Goal: Task Accomplishment & Management: Use online tool/utility

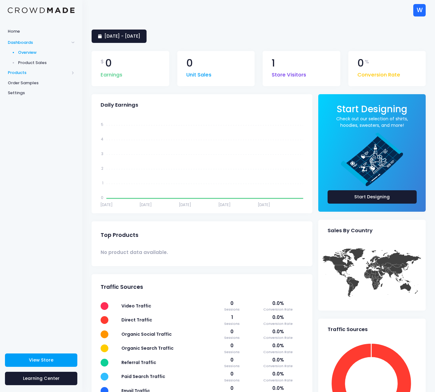
click at [31, 71] on span "Products" at bounding box center [38, 73] width 61 height 6
click at [31, 63] on span "Product Builder" at bounding box center [46, 63] width 57 height 6
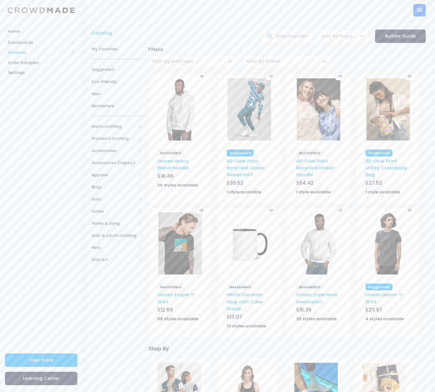
click at [22, 53] on span "Products" at bounding box center [38, 52] width 61 height 6
click at [29, 73] on span "Product Editor" at bounding box center [46, 73] width 57 height 6
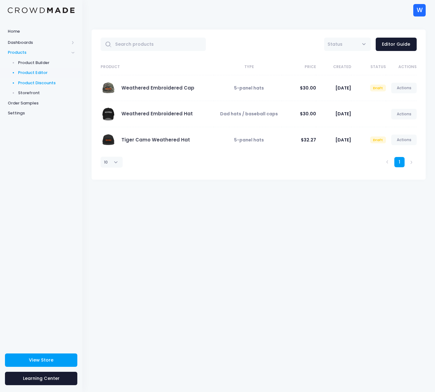
click at [36, 84] on span "Product Discounts" at bounding box center [46, 83] width 57 height 6
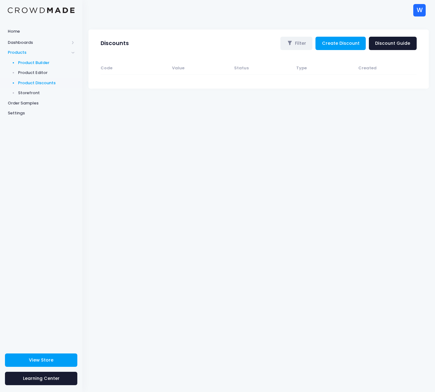
click at [33, 64] on span "Product Builder" at bounding box center [46, 63] width 57 height 6
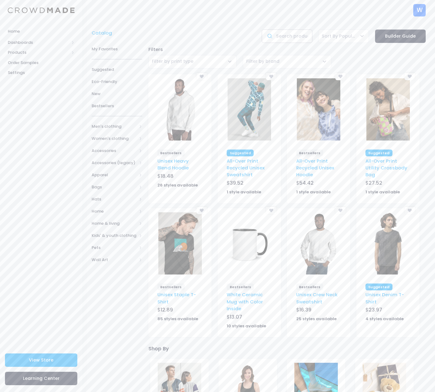
click at [287, 35] on input "text" at bounding box center [287, 36] width 51 height 13
type input "mug"
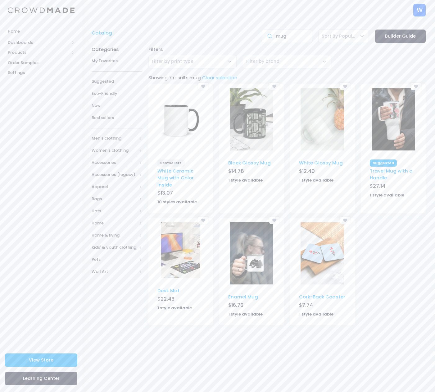
click at [362, 65] on div "Filters Cut-Sew Digital Dtfilm Dtg Embroidery Knitwear Sublimation Uv Filter by…" at bounding box center [287, 57] width 284 height 28
click at [180, 171] on link "White Ceramic Mug with Color Inside" at bounding box center [175, 177] width 36 height 20
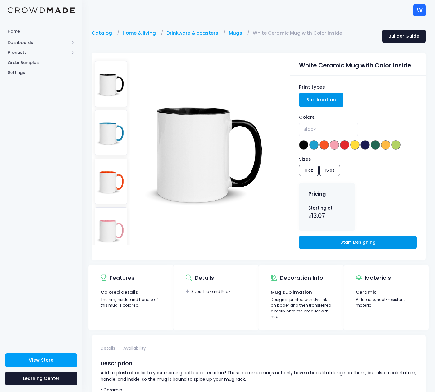
click at [355, 240] on link "Start Designing" at bounding box center [357, 241] width 117 height 13
click at [19, 52] on span "Products" at bounding box center [38, 52] width 61 height 6
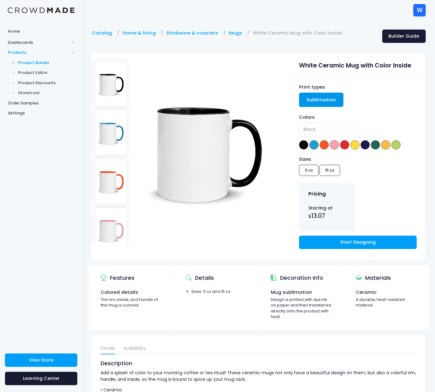
click at [36, 63] on span "Product Builder" at bounding box center [46, 63] width 57 height 6
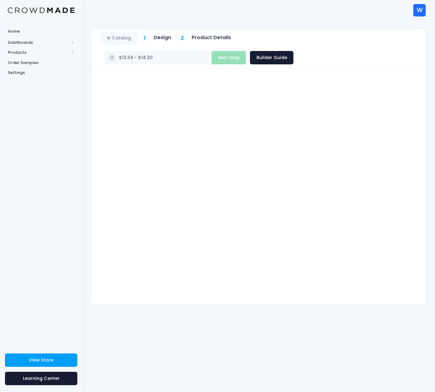
type input "$13.34"
click at [216, 329] on div "Catalog 1 Design 2 Product Details" at bounding box center [258, 205] width 353 height 371
click at [213, 311] on div "Catalog 1 Design 2 Product Details" at bounding box center [258, 205] width 353 height 371
click at [339, 306] on div "Catalog 1 Design 2 Product Details" at bounding box center [258, 205] width 353 height 371
click at [306, 311] on div "Catalog 1 Design 2 Product Details" at bounding box center [258, 205] width 353 height 371
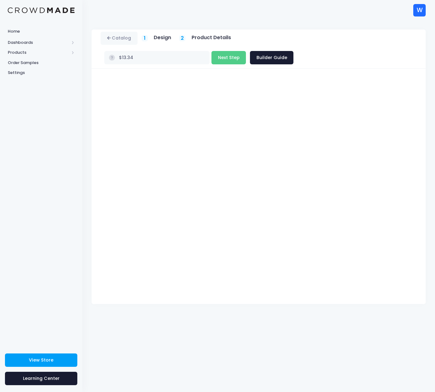
drag, startPoint x: 325, startPoint y: 315, endPoint x: 321, endPoint y: 276, distance: 39.0
click at [325, 315] on div "Catalog 1 Design 2 Product Details" at bounding box center [258, 205] width 353 height 371
click at [289, 310] on div "Catalog 1 Design 2 Product Details" at bounding box center [258, 205] width 353 height 371
click at [408, 69] on div "White Ceramic Mug with Color Inside Product title Set your earnings $ 0.0 Earni…" at bounding box center [259, 186] width 334 height 235
click at [246, 51] on button "Next Step" at bounding box center [228, 57] width 34 height 13
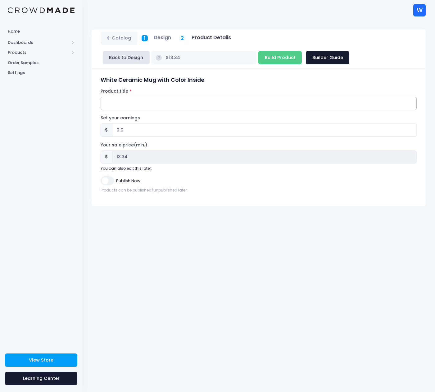
click at [124, 103] on input "Product title" at bounding box center [259, 103] width 316 height 13
type input "Weathered: Still here. Still Fact-Checked."
click at [139, 131] on input "0.0" at bounding box center [264, 129] width 305 height 13
type input "0.01"
type input "$13.35"
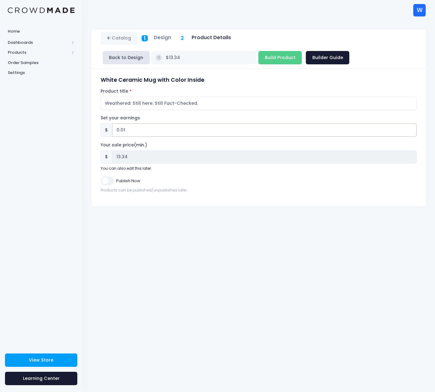
type input "13.35"
type input "0.0"
type input "$13.34"
type input "13.34"
type input "0"
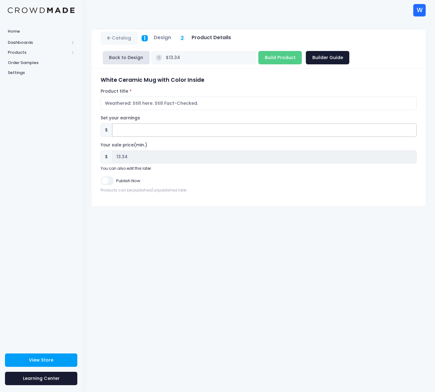
type input "1"
type input "$14.34"
type input "14.34"
type input "10"
type input "$23.34"
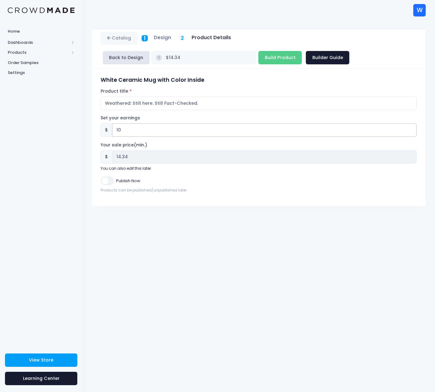
type input "23.34"
type input "10"
drag, startPoint x: 124, startPoint y: 130, endPoint x: 97, endPoint y: 125, distance: 27.7
click at [97, 125] on div "White Ceramic Mug with Color Inside Product title Weathered: Still here. Still …" at bounding box center [259, 137] width 334 height 137
click at [173, 246] on div "Catalog 1 Design 2 Product Details" at bounding box center [258, 205] width 353 height 371
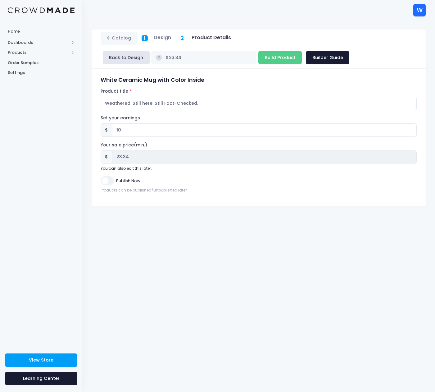
click at [159, 39] on h5 "Design" at bounding box center [162, 37] width 17 height 6
click at [110, 38] on icon at bounding box center [109, 38] width 5 height 0
drag, startPoint x: 126, startPoint y: 128, endPoint x: 89, endPoint y: 127, distance: 37.3
click at [89, 127] on div "Catalog 1 Design 2 $" at bounding box center [258, 118] width 353 height 176
type input "$13.34"
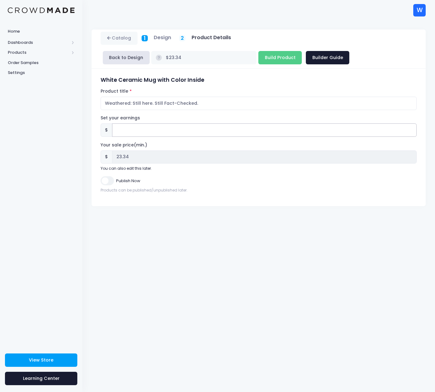
type input "13.34"
type input "6"
type input "$19.34"
type input "19.34"
type input "66"
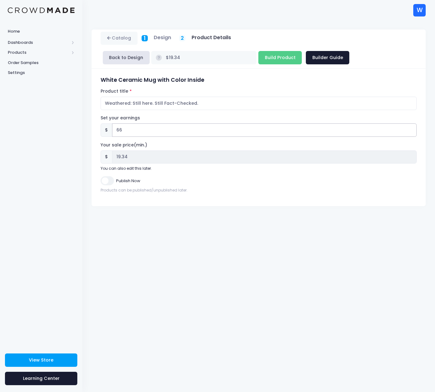
type input "$79.34"
type input "79.34"
type input "660"
type input "$673.34"
type input "673.34"
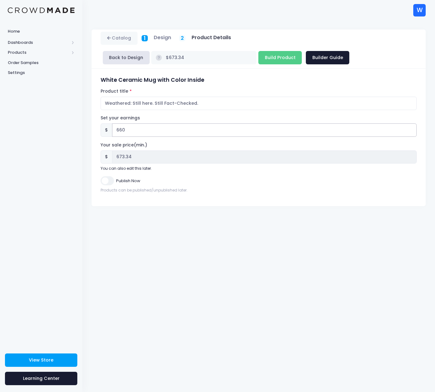
type input "66"
type input "$79.34"
type input "79.34"
type input "6"
type input "$19.34"
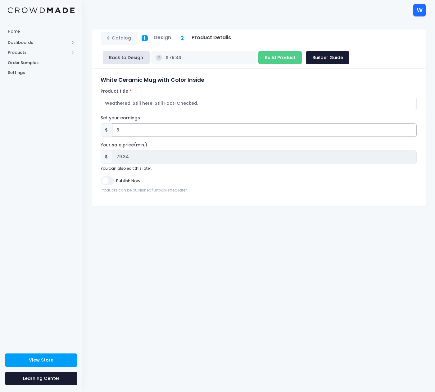
type input "19.34"
type input "6.6"
type input "$19.94"
type input "19.94"
type input "6.65"
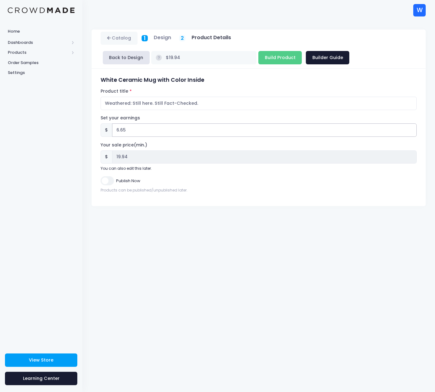
type input "$19.99"
type input "19.99"
type input "6.65"
click at [152, 254] on div "Catalog 1 Design 2 Product Details" at bounding box center [258, 205] width 353 height 371
click at [122, 59] on button "Back to Design" at bounding box center [126, 57] width 47 height 13
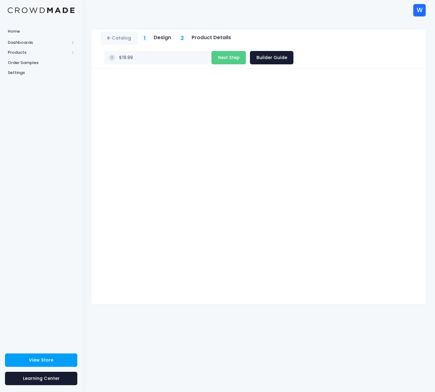
click at [325, 337] on div "Catalog 1 Design 2 Product Details" at bounding box center [258, 205] width 353 height 371
click at [246, 51] on button "Next Step" at bounding box center [228, 57] width 34 height 13
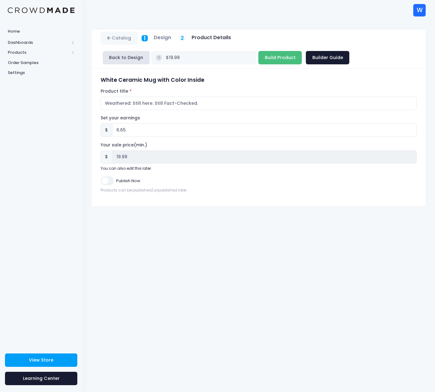
click at [258, 57] on input "Build Product" at bounding box center [279, 57] width 43 height 13
type input "Building product..."
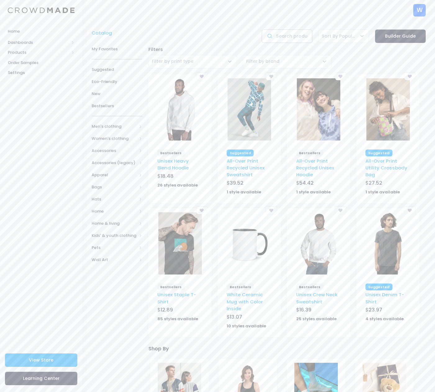
click at [283, 37] on input "text" at bounding box center [287, 36] width 51 height 13
type input "swim suit"
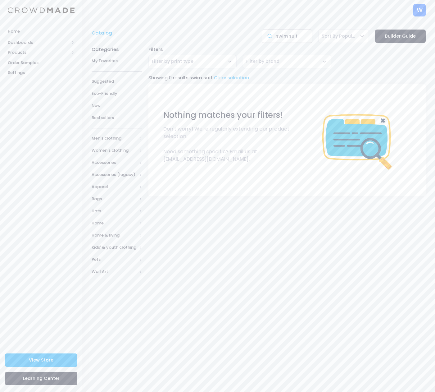
drag, startPoint x: 289, startPoint y: 38, endPoint x: 328, endPoint y: 40, distance: 38.6
click at [328, 40] on div "Catalog swim suit Sort By Popular Sort By Newest Sort By Oldest Sort By Name (A…" at bounding box center [259, 36] width 340 height 13
type input "swim"
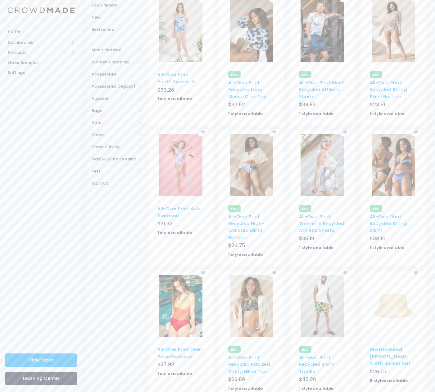
scroll to position [110, 0]
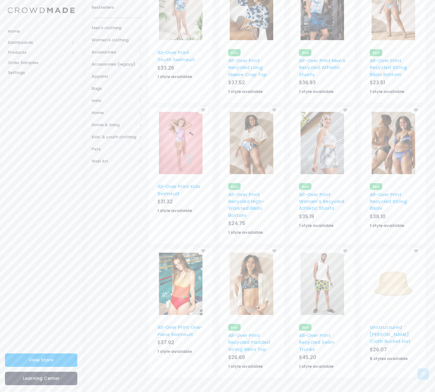
click at [318, 284] on img at bounding box center [322, 283] width 43 height 62
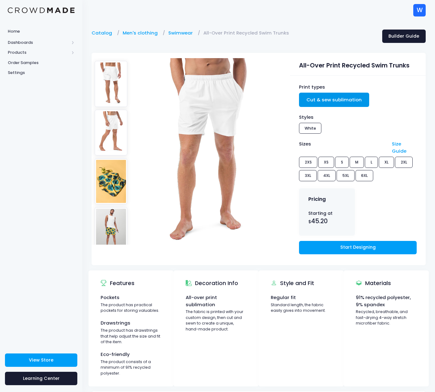
click at [113, 193] on img at bounding box center [111, 181] width 33 height 46
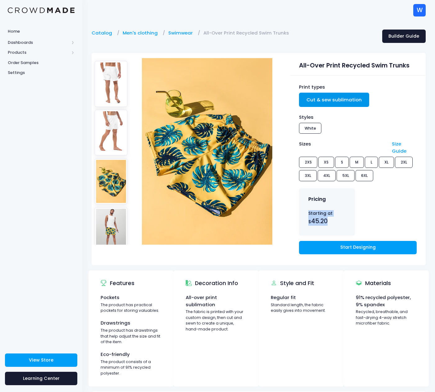
drag, startPoint x: 308, startPoint y: 205, endPoint x: 335, endPoint y: 220, distance: 31.0
click at [335, 220] on div "Starting at $ 45.20" at bounding box center [327, 223] width 56 height 26
click at [111, 80] on img at bounding box center [111, 84] width 33 height 46
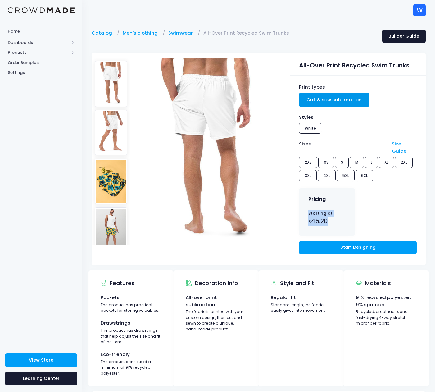
click at [109, 124] on img at bounding box center [111, 133] width 33 height 46
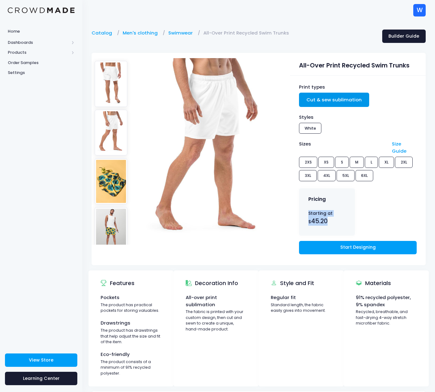
click at [113, 224] on img at bounding box center [111, 230] width 33 height 46
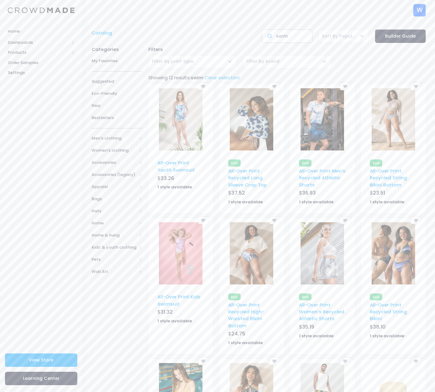
click at [289, 37] on input "swim" at bounding box center [287, 36] width 51 height 13
type input "mug"
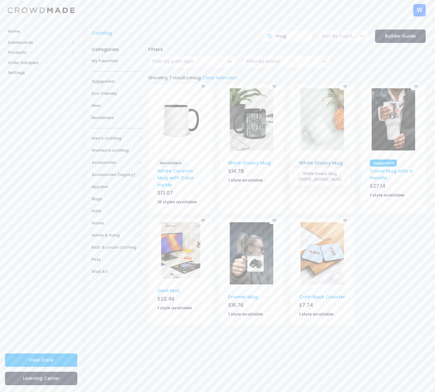
click at [311, 163] on link "White Glossy Mug" at bounding box center [321, 162] width 44 height 7
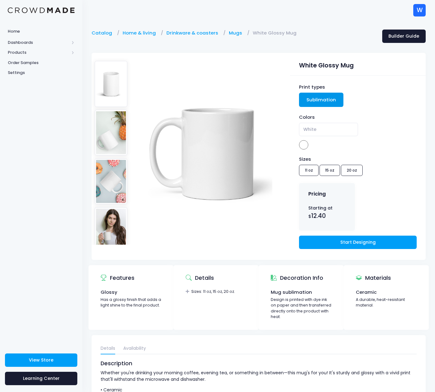
click at [327, 171] on div "Sizes 11 oz 15 oz 20 oz" at bounding box center [357, 167] width 117 height 22
click at [329, 170] on div "Sizes 11 oz 15 oz 20 oz" at bounding box center [357, 167] width 117 height 22
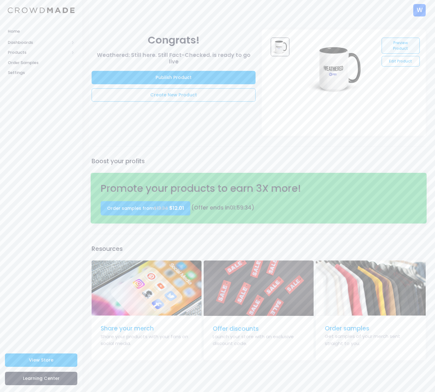
click at [401, 49] on link "Preview Product" at bounding box center [401, 46] width 38 height 16
click at [392, 61] on link "Edit Product" at bounding box center [401, 61] width 38 height 11
click at [23, 55] on span "Products" at bounding box center [38, 52] width 61 height 6
click at [30, 63] on span "Product Builder" at bounding box center [46, 63] width 57 height 6
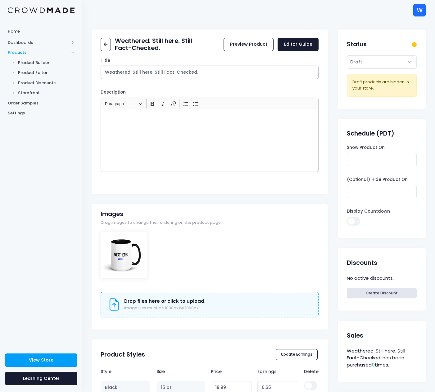
click at [207, 74] on input "Weathered: Still here. Still Fact-Checked." at bounding box center [210, 72] width 218 height 13
type input "Weathered: Still here, Still Fact-Checked"
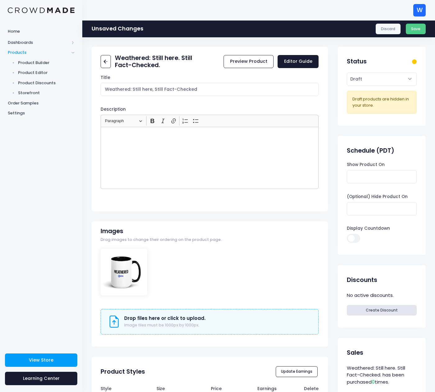
click div "Weathered: Still here. Still Fact-Checked. Preview Product Editor Guide Title W…"
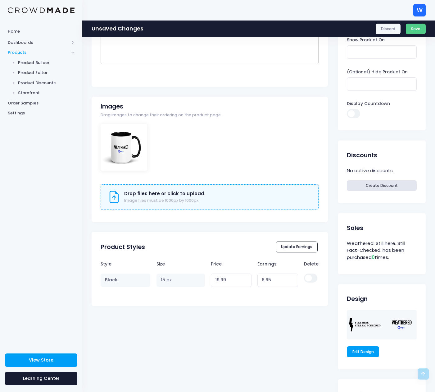
scroll to position [125, 0]
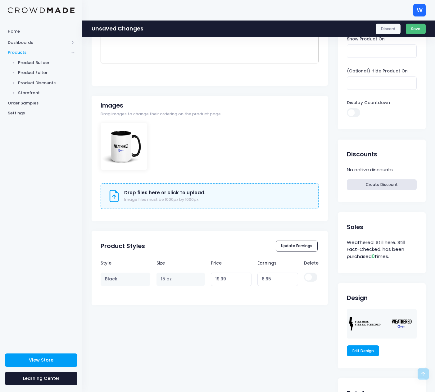
click button "Save"
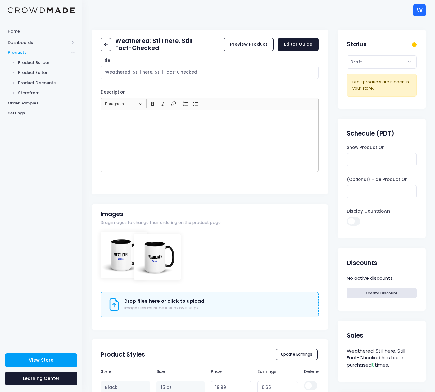
drag, startPoint x: 126, startPoint y: 262, endPoint x: 160, endPoint y: 264, distance: 33.9
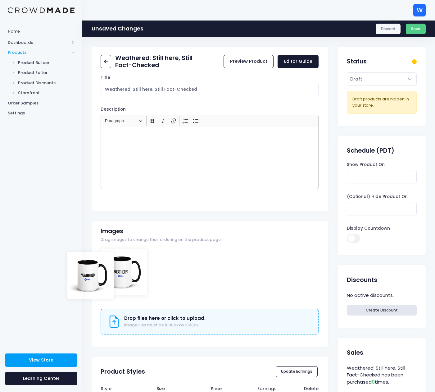
drag, startPoint x: 138, startPoint y: 272, endPoint x: 104, endPoint y: 275, distance: 33.7
click at [252, 61] on link "Preview Product" at bounding box center [249, 61] width 50 height 13
click at [108, 63] on icon at bounding box center [105, 61] width 7 height 7
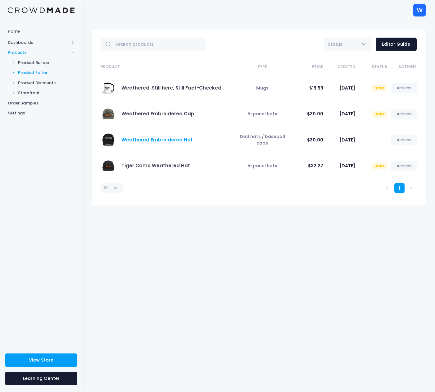
click at [164, 141] on link "Weathered Embroidered Hat" at bounding box center [156, 139] width 71 height 7
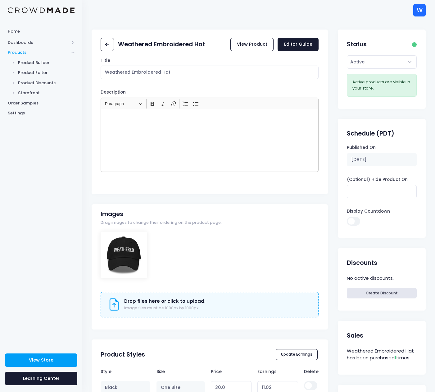
click at [334, 75] on div "Weathered Embroidered Hat View Product Editor Guide Title Weathered Embroidered…" at bounding box center [259, 278] width 334 height 497
click at [39, 64] on span "Product Builder" at bounding box center [46, 63] width 57 height 6
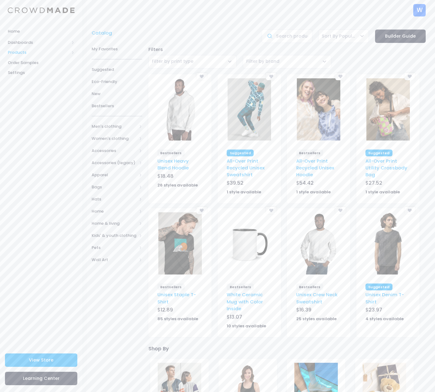
click at [25, 54] on span "Products" at bounding box center [38, 52] width 61 height 6
click at [33, 72] on span "Product Editor" at bounding box center [46, 73] width 57 height 6
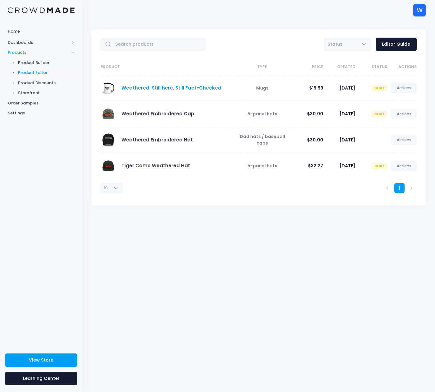
click at [184, 88] on link "Weathered: Still here, Still Fact-Checked" at bounding box center [171, 87] width 100 height 7
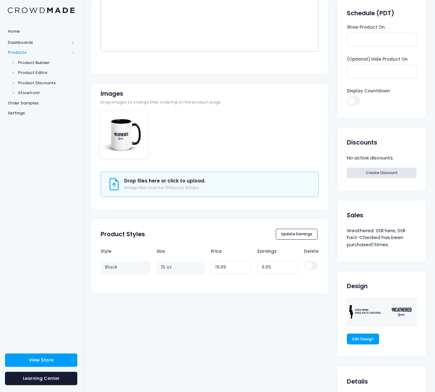
scroll to position [134, 0]
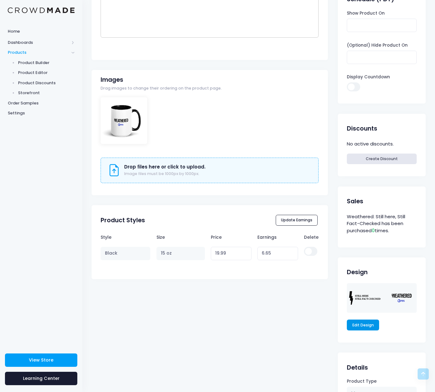
click at [364, 325] on link "Edit Design" at bounding box center [363, 324] width 32 height 11
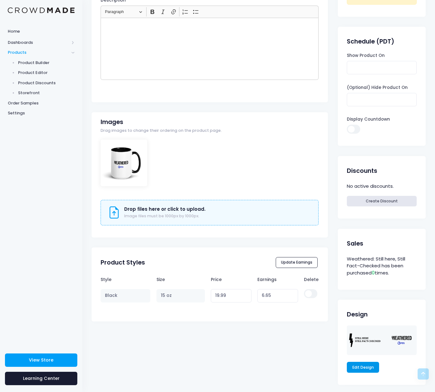
scroll to position [0, 0]
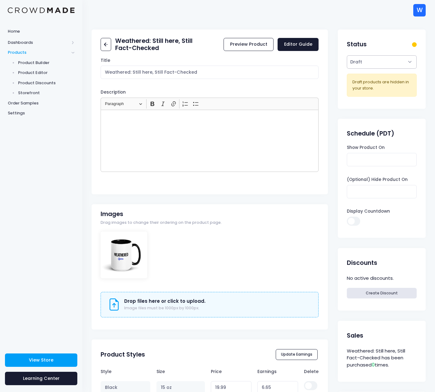
click at [366, 63] on select "Active Draft" at bounding box center [382, 61] width 70 height 13
click at [355, 62] on select "Active Draft" at bounding box center [382, 61] width 70 height 13
select select "active"
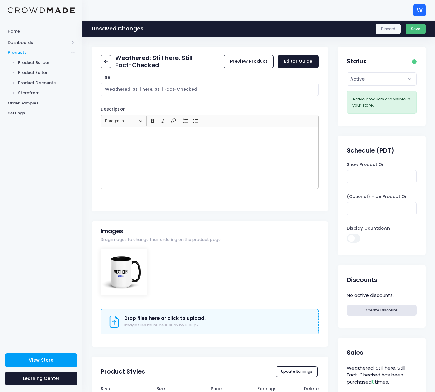
click at [416, 27] on button "Save" at bounding box center [416, 29] width 20 height 11
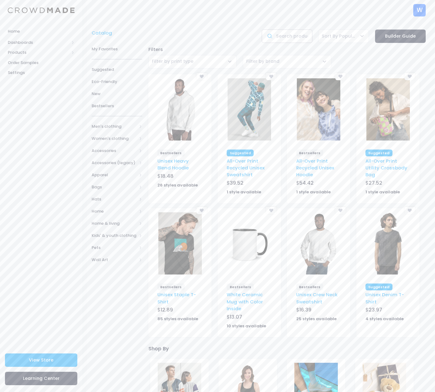
click at [287, 37] on input "text" at bounding box center [287, 36] width 51 height 13
type input "patch"
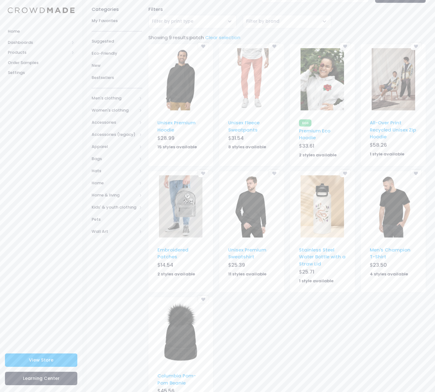
scroll to position [41, 0]
click at [169, 248] on link "Embroidered Patches" at bounding box center [172, 252] width 31 height 13
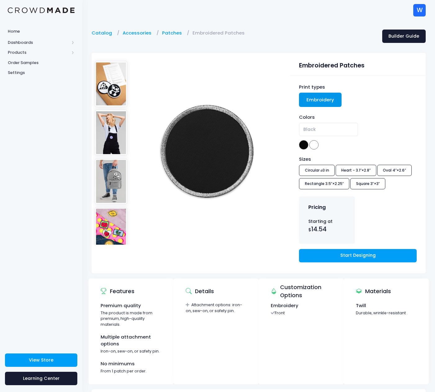
click at [111, 147] on img at bounding box center [111, 133] width 33 height 46
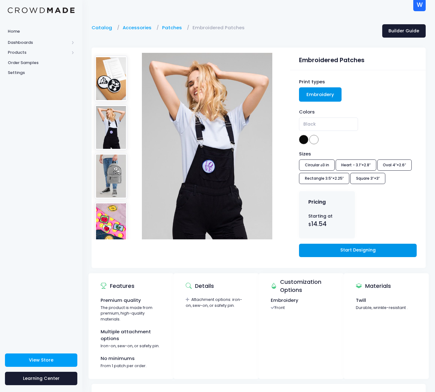
scroll to position [3, 0]
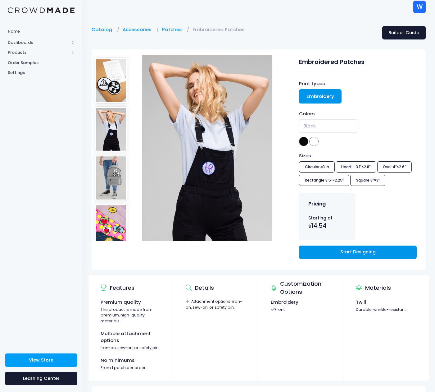
click at [340, 252] on link "Start Designing" at bounding box center [357, 251] width 117 height 13
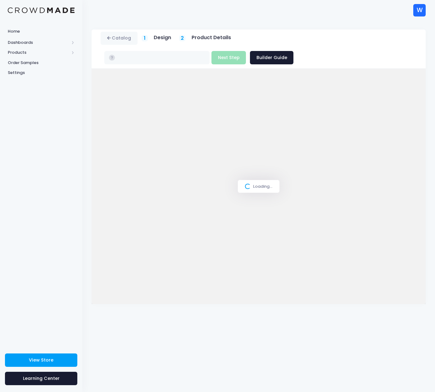
type input "$14.54"
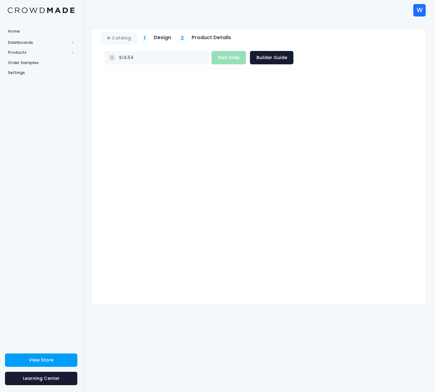
click at [186, 12] on div "W W Weathered [EMAIL_ADDRESS][DOMAIN_NAME] Not Verified Settings Sign Out" at bounding box center [259, 10] width 334 height 20
click at [85, 115] on div "Catalog 1 Design 2 $" at bounding box center [258, 167] width 353 height 274
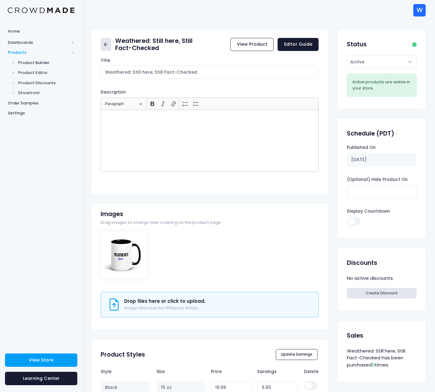
click at [105, 45] on icon at bounding box center [105, 44] width 7 height 7
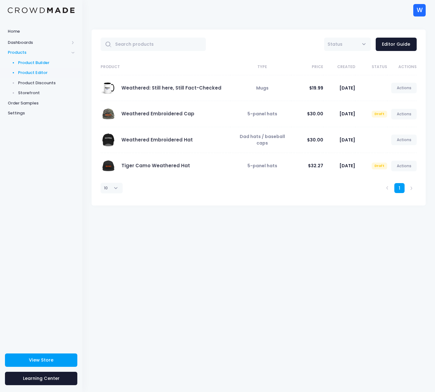
click at [43, 62] on span "Product Builder" at bounding box center [46, 63] width 57 height 6
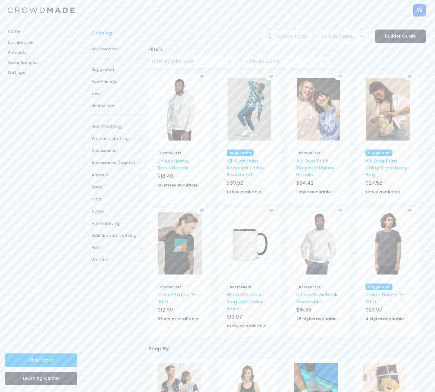
click at [177, 251] on img at bounding box center [179, 243] width 43 height 62
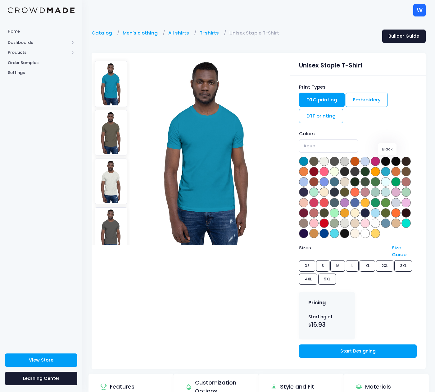
click at [388, 162] on span at bounding box center [385, 161] width 9 height 9
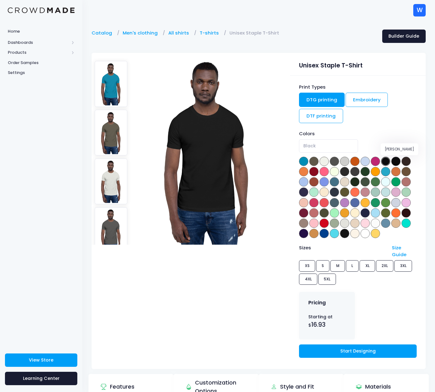
click at [397, 161] on span at bounding box center [395, 161] width 9 height 9
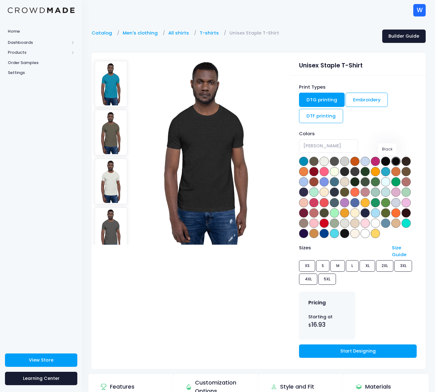
click at [387, 161] on span at bounding box center [385, 161] width 9 height 9
select select "Black"
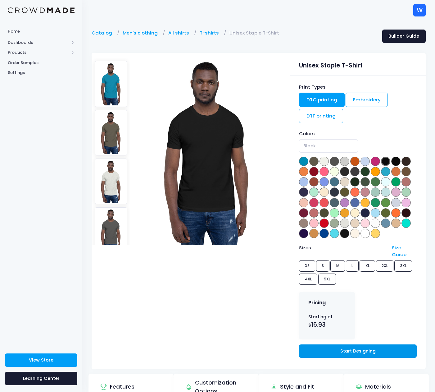
click at [338, 344] on link "Start Designing" at bounding box center [357, 350] width 117 height 13
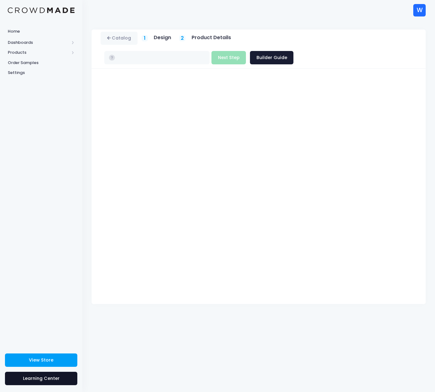
type input "$16.93 - $22.73"
